Goal: Book appointment/travel/reservation

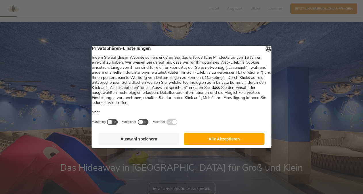
scroll to position [58, 0]
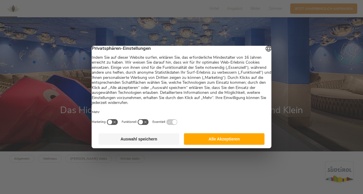
click at [216, 144] on button "Alle Akzeptieren" at bounding box center [224, 139] width 81 height 12
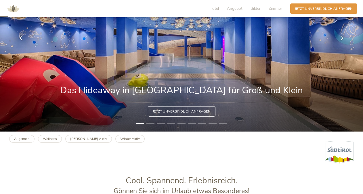
scroll to position [29, 0]
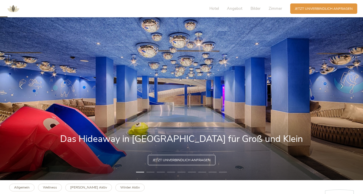
click at [340, 86] on icon at bounding box center [342, 85] width 5 height 5
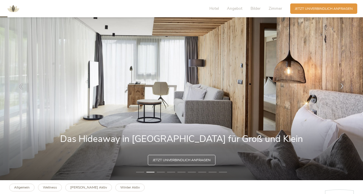
click at [341, 85] on icon at bounding box center [342, 85] width 5 height 5
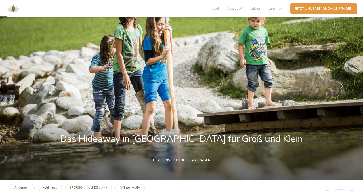
click at [342, 87] on icon at bounding box center [342, 85] width 5 height 5
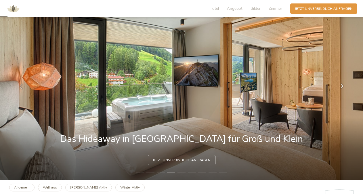
click at [342, 87] on icon at bounding box center [342, 85] width 5 height 5
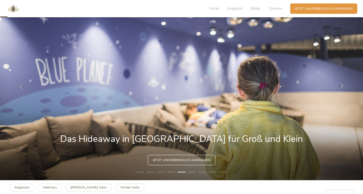
click at [342, 87] on icon at bounding box center [342, 85] width 5 height 5
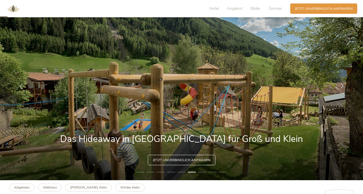
click at [342, 87] on icon at bounding box center [342, 85] width 5 height 5
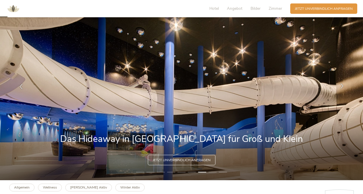
click at [342, 87] on icon at bounding box center [342, 85] width 5 height 5
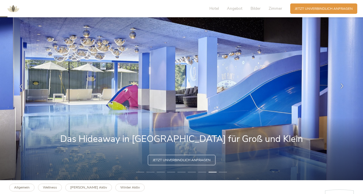
click at [342, 87] on icon at bounding box center [342, 85] width 5 height 5
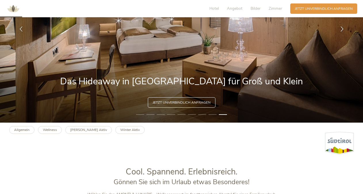
scroll to position [0, 0]
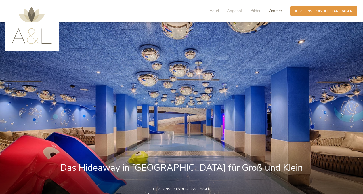
click at [277, 11] on span "Zimmer" at bounding box center [276, 10] width 14 height 5
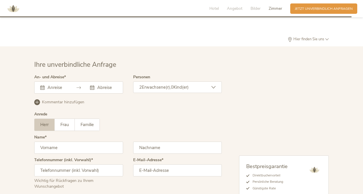
scroll to position [1373, 0]
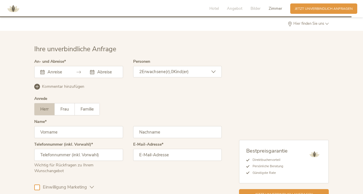
click at [56, 69] on input "text" at bounding box center [56, 72] width 21 height 6
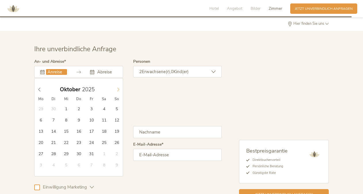
click at [118, 87] on icon at bounding box center [118, 89] width 4 height 4
type input "[DATE]"
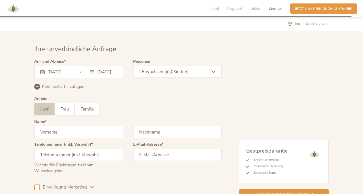
scroll to position [0, 4]
click at [200, 66] on div "2 Erwachsene(r), 0 Kind(er)" at bounding box center [177, 72] width 89 height 12
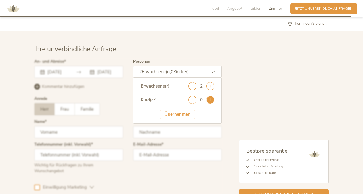
click at [210, 96] on icon at bounding box center [210, 100] width 8 height 8
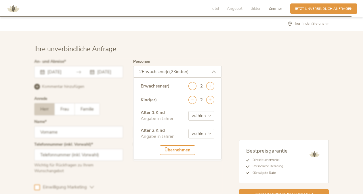
click at [213, 111] on select "wählen 0 1 2 3 4 5 6 7 8 9 10 11 12 13 14 15 16 17" at bounding box center [202, 115] width 26 height 9
select select "8"
click at [189, 111] on select "wählen 0 1 2 3 4 5 6 7 8 9 10 11 12 13 14 15 16 17" at bounding box center [202, 115] width 26 height 9
click at [206, 129] on select "wählen 0 1 2 3 4 5 6 7 8 9 10 11 12 13 14 15 16 17" at bounding box center [202, 133] width 26 height 9
select select "6"
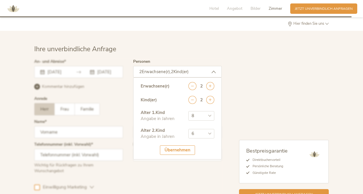
click at [189, 129] on select "wählen 0 1 2 3 4 5 6 7 8 9 10 11 12 13 14 15 16 17" at bounding box center [202, 133] width 26 height 9
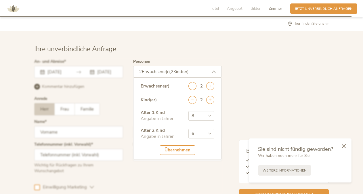
click at [169, 145] on div "Übernehmen" at bounding box center [177, 149] width 35 height 9
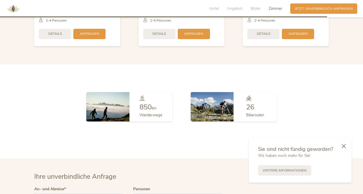
scroll to position [1245, 0]
